Goal: Task Accomplishment & Management: Use online tool/utility

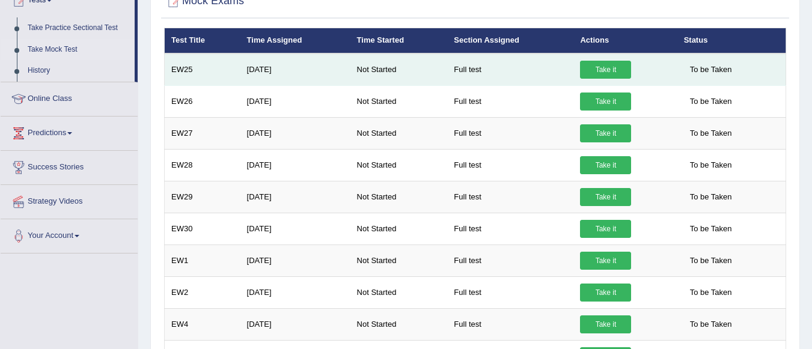
click at [609, 68] on link "Take it" at bounding box center [605, 70] width 51 height 18
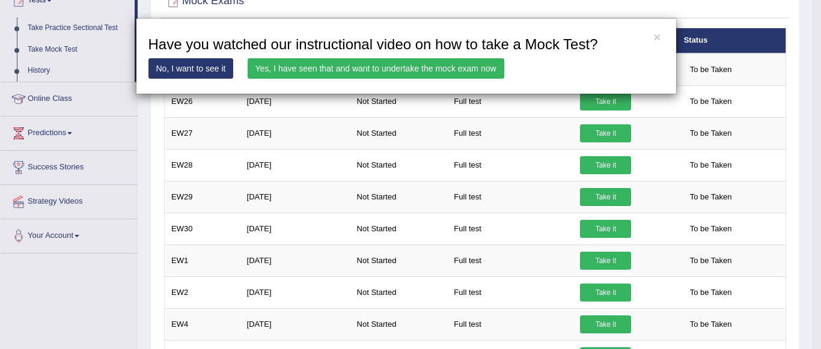
click at [425, 65] on link "Yes, I have seen that and want to undertake the mock exam now" at bounding box center [376, 68] width 257 height 20
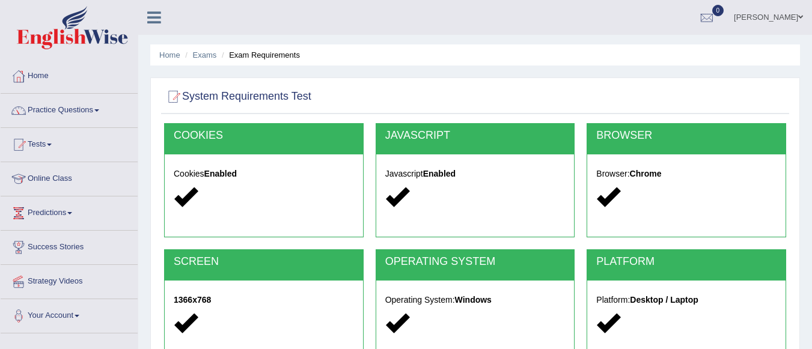
scroll to position [282, 0]
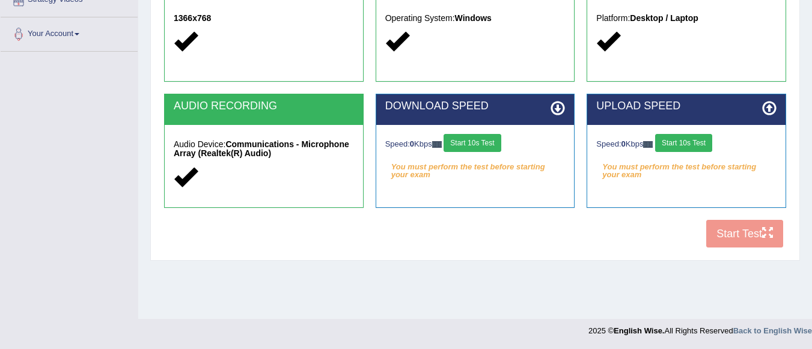
click at [479, 138] on button "Start 10s Test" at bounding box center [471, 143] width 57 height 18
click at [696, 139] on button "Start 10s Test" at bounding box center [683, 143] width 57 height 18
